Goal: Task Accomplishment & Management: Manage account settings

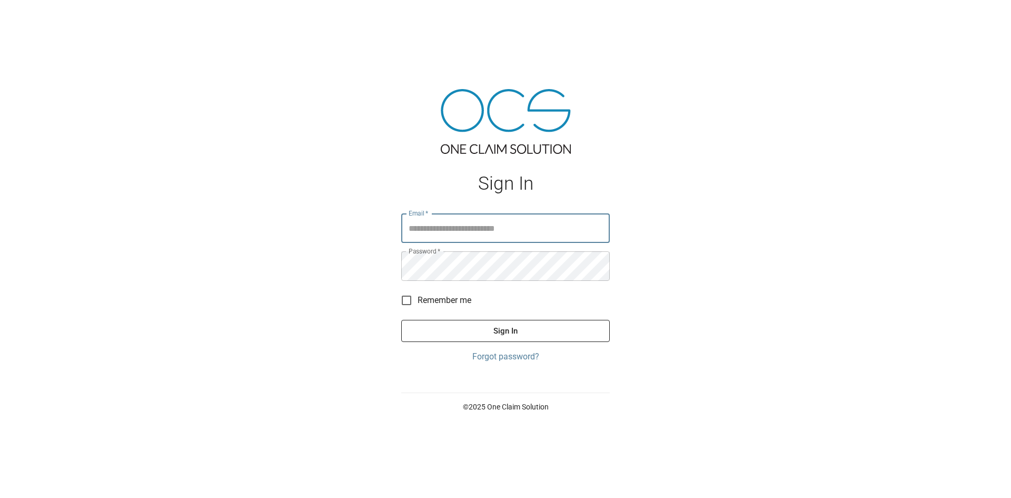
type input "**********"
click at [488, 333] on button "Sign In" at bounding box center [505, 331] width 208 height 22
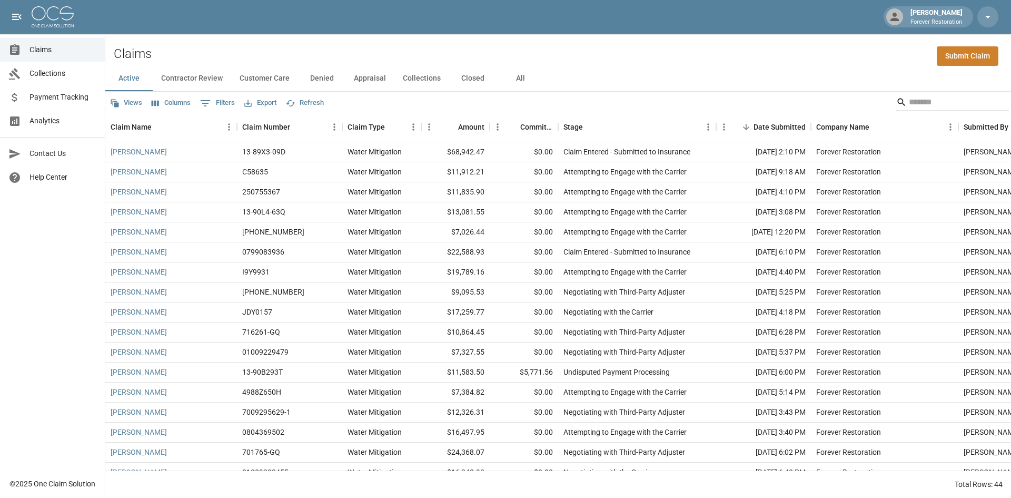
click at [473, 82] on button "Closed" at bounding box center [472, 78] width 47 height 25
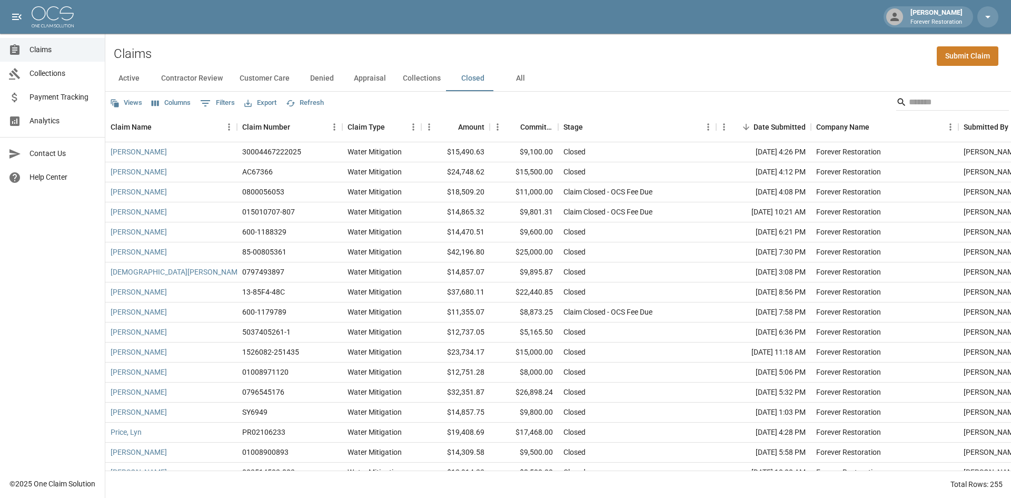
click at [187, 81] on button "Contractor Review" at bounding box center [192, 78] width 78 height 25
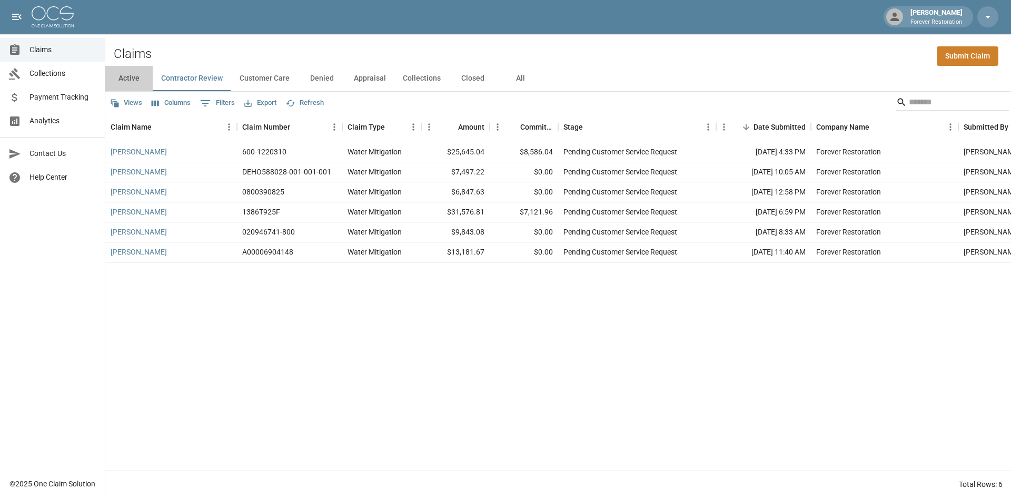
click at [137, 76] on button "Active" at bounding box center [128, 78] width 47 height 25
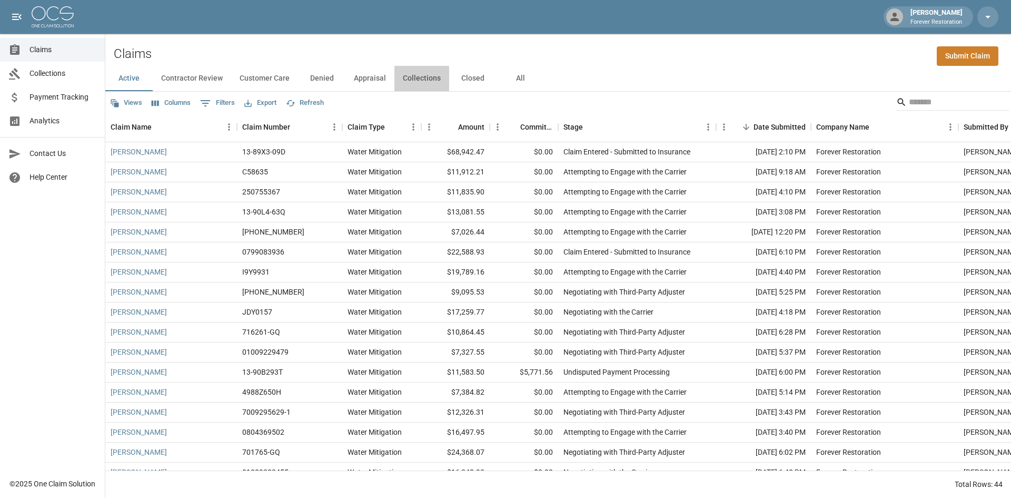
click at [419, 82] on button "Collections" at bounding box center [421, 78] width 55 height 25
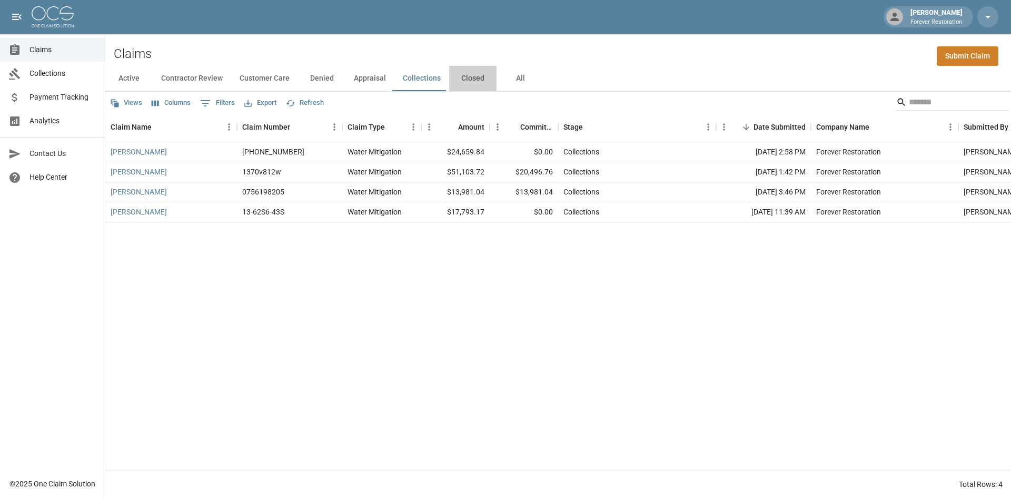
click at [473, 74] on button "Closed" at bounding box center [472, 78] width 47 height 25
